Goal: Transaction & Acquisition: Purchase product/service

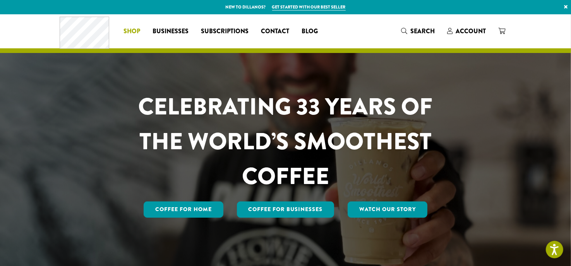
click at [132, 29] on span "Shop" at bounding box center [131, 32] width 17 height 10
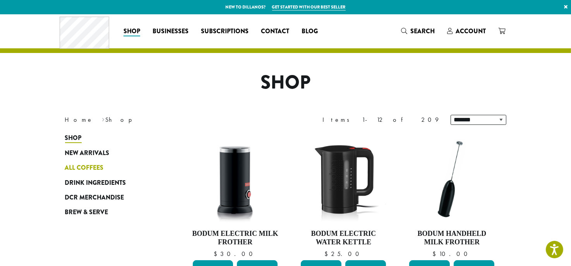
click at [87, 167] on span "All Coffees" at bounding box center [84, 168] width 39 height 10
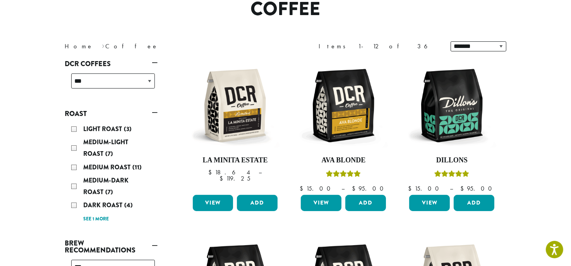
scroll to position [77, 0]
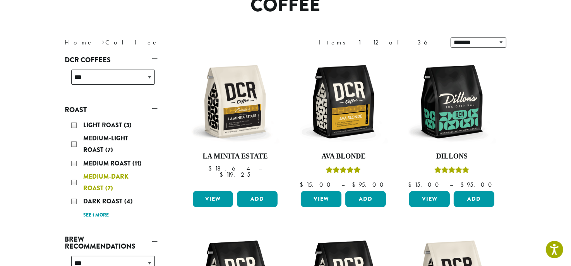
click at [116, 176] on span "Medium-Dark Roast" at bounding box center [106, 182] width 45 height 21
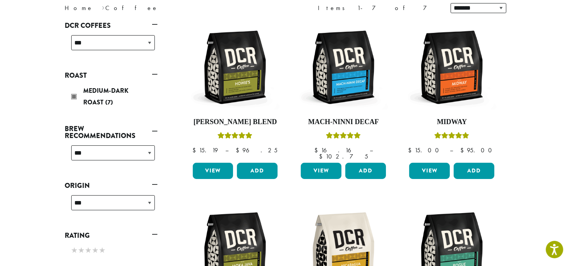
scroll to position [48, 0]
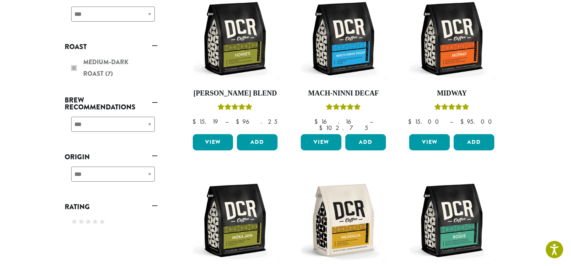
scroll to position [77, 0]
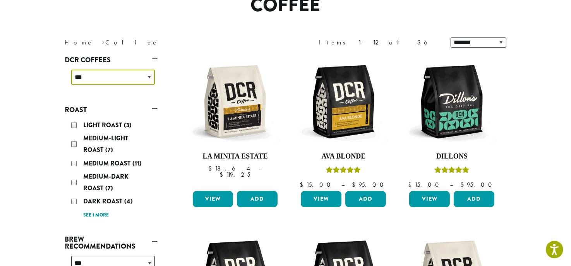
click at [154, 82] on select "**********" at bounding box center [113, 77] width 84 height 15
click at [183, 41] on nav "Home › Coffee" at bounding box center [169, 42] width 209 height 9
click at [117, 201] on span "Dark Roast" at bounding box center [104, 201] width 41 height 9
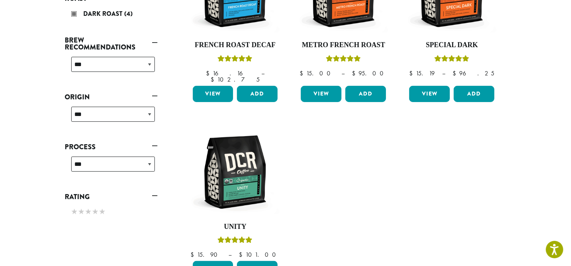
scroll to position [202, 0]
